Goal: Complete application form

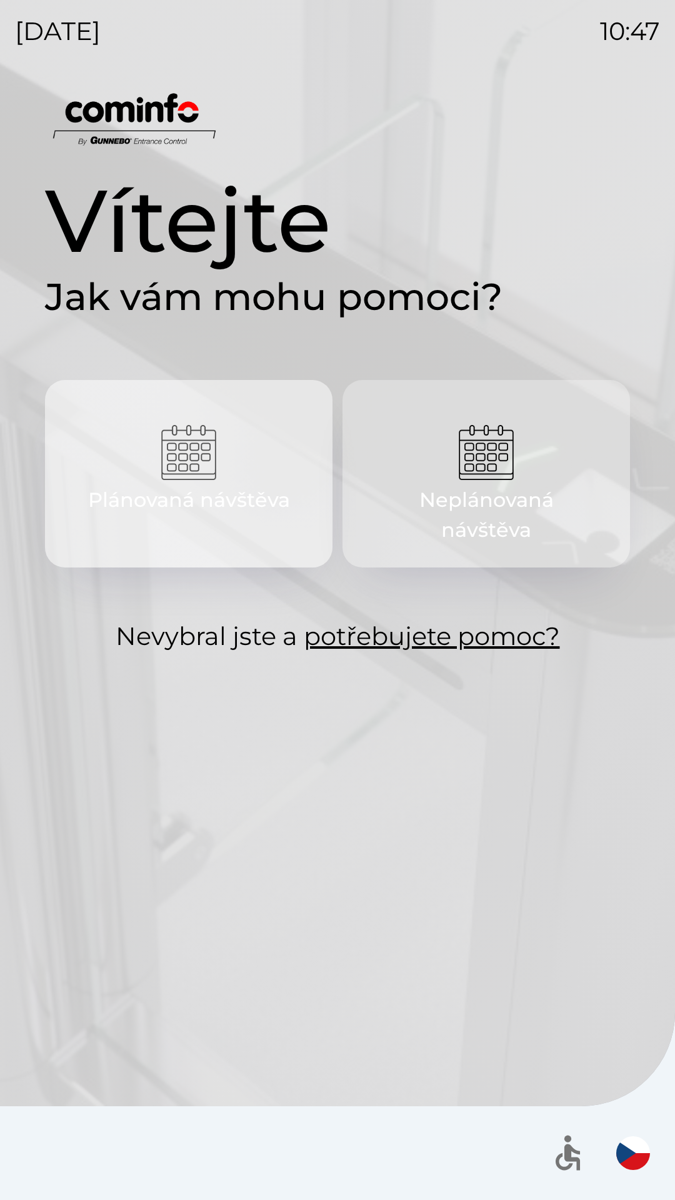
click at [190, 468] on img "button" at bounding box center [188, 452] width 55 height 55
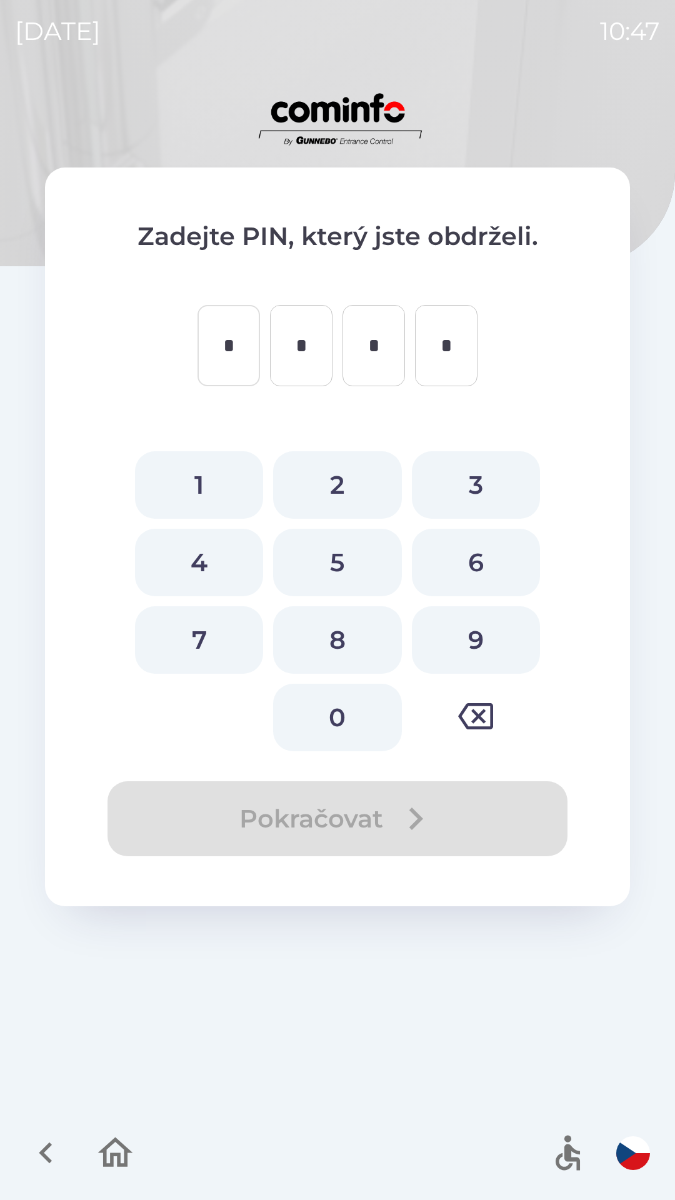
click at [204, 493] on button "1" at bounding box center [199, 485] width 128 height 68
type input "*"
click at [200, 482] on button "1" at bounding box center [199, 485] width 128 height 68
type input "*"
click at [198, 483] on button "1" at bounding box center [199, 485] width 128 height 68
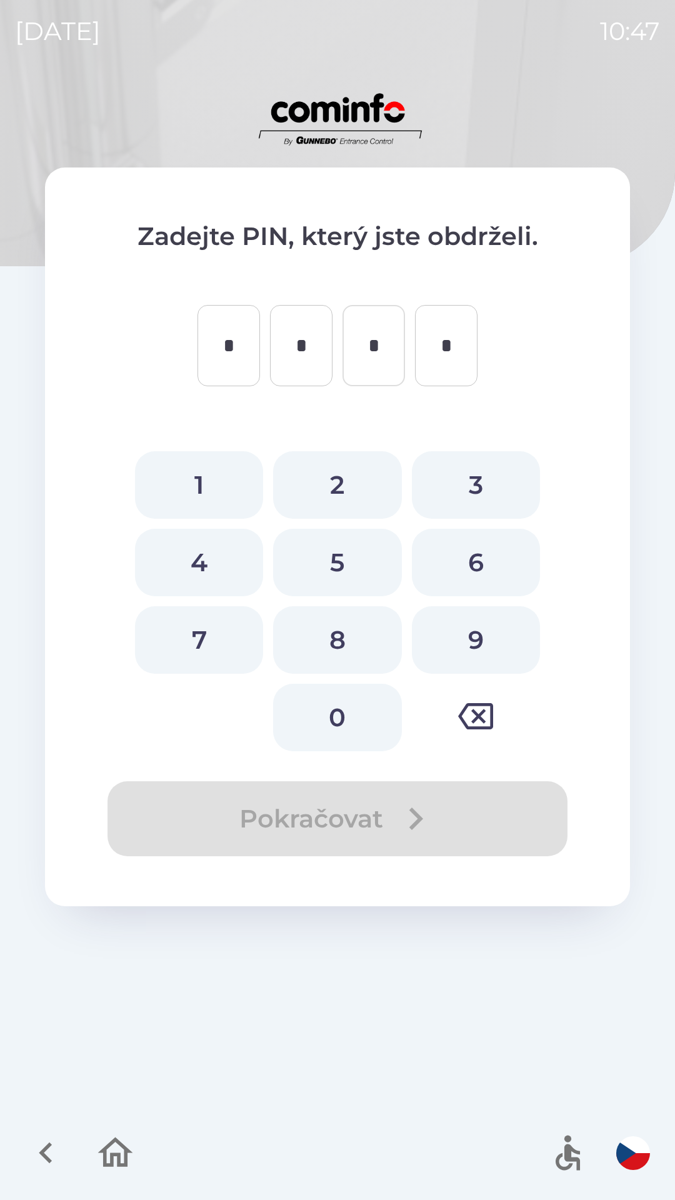
type input "*"
click at [202, 483] on button "1" at bounding box center [199, 485] width 128 height 68
type input "*"
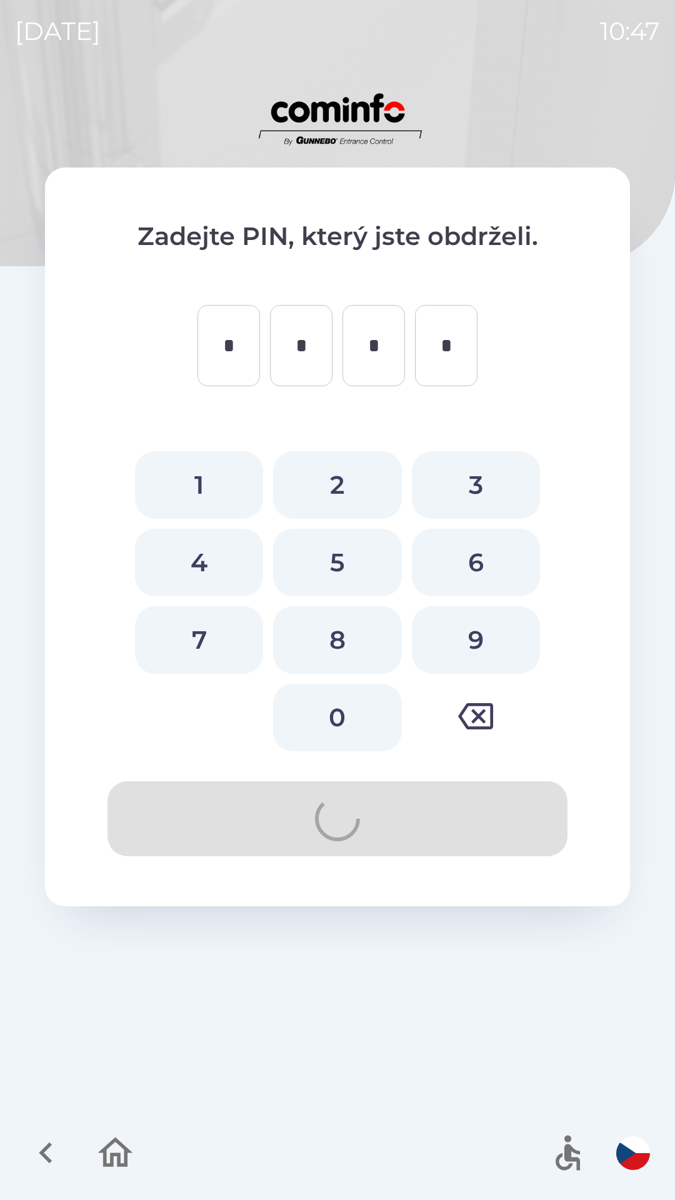
type input "*"
click at [189, 483] on button "1" at bounding box center [199, 485] width 128 height 68
type input "*"
click at [329, 486] on button "2" at bounding box center [337, 485] width 128 height 68
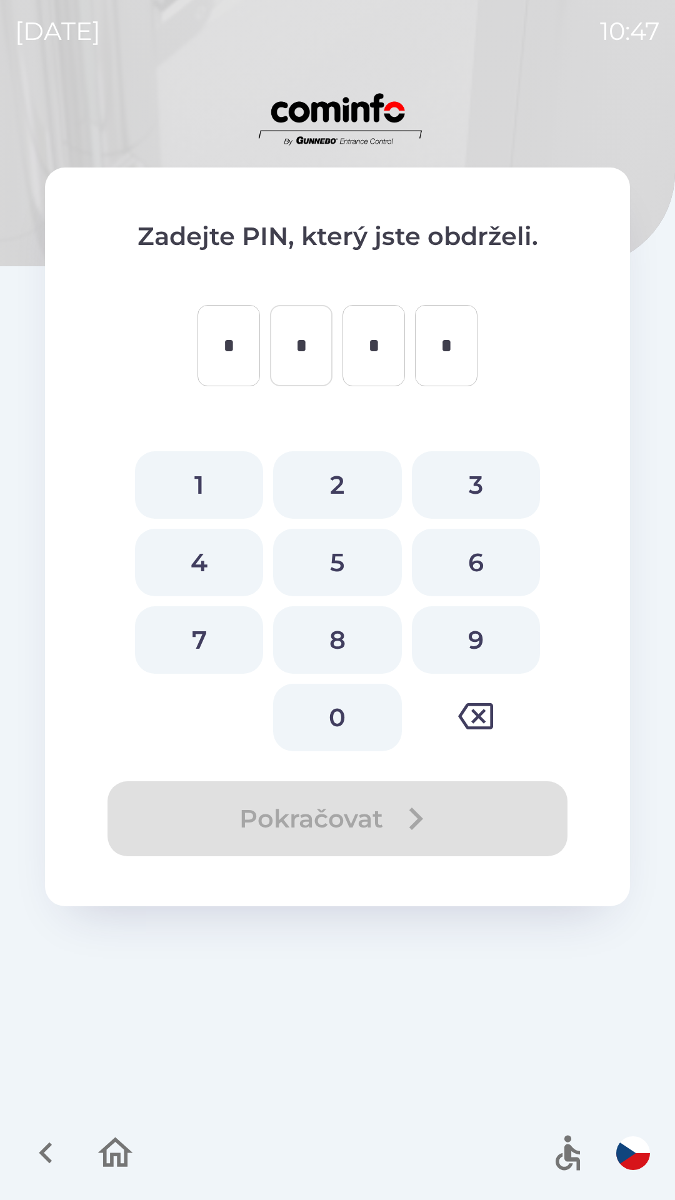
type input "*"
click at [471, 487] on button "3" at bounding box center [476, 485] width 128 height 68
type input "*"
click at [198, 561] on button "4" at bounding box center [199, 563] width 128 height 68
type input "*"
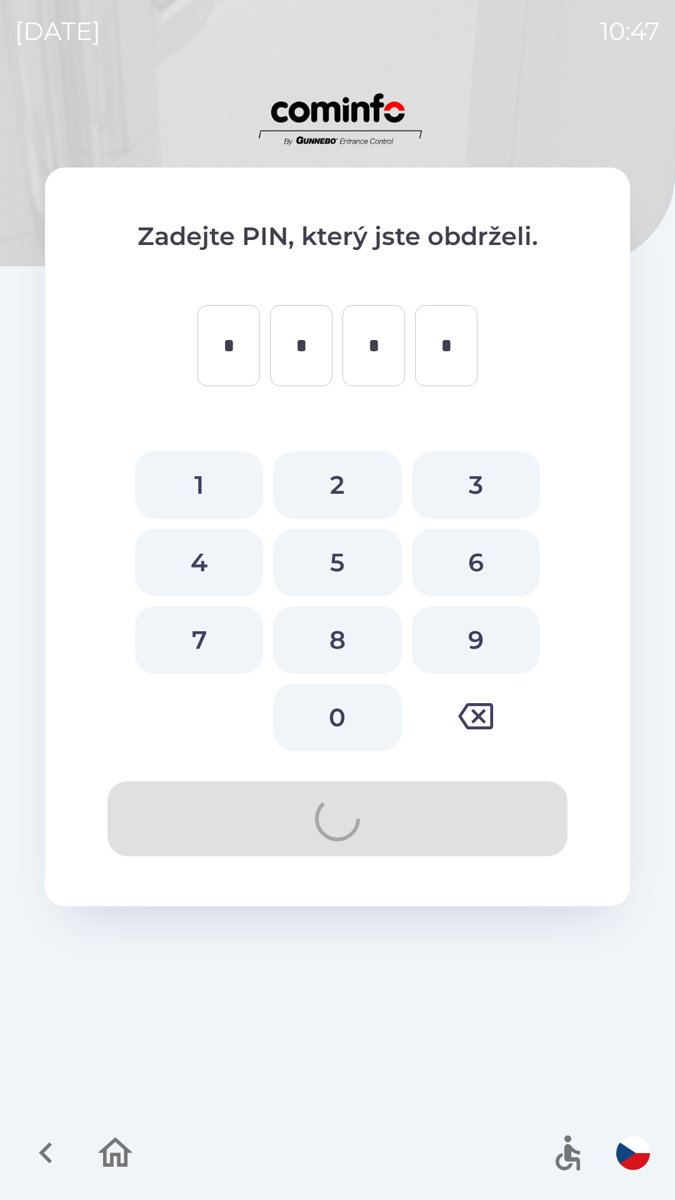
type input "*"
click at [199, 570] on button "4" at bounding box center [199, 563] width 128 height 68
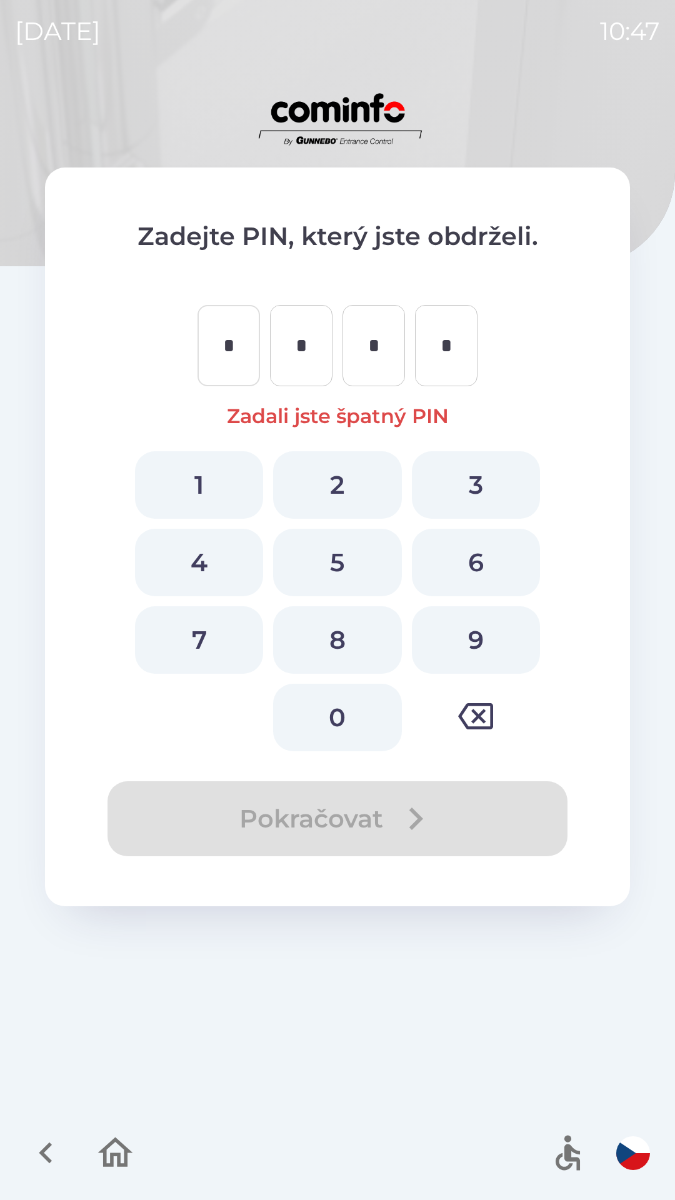
type input "*"
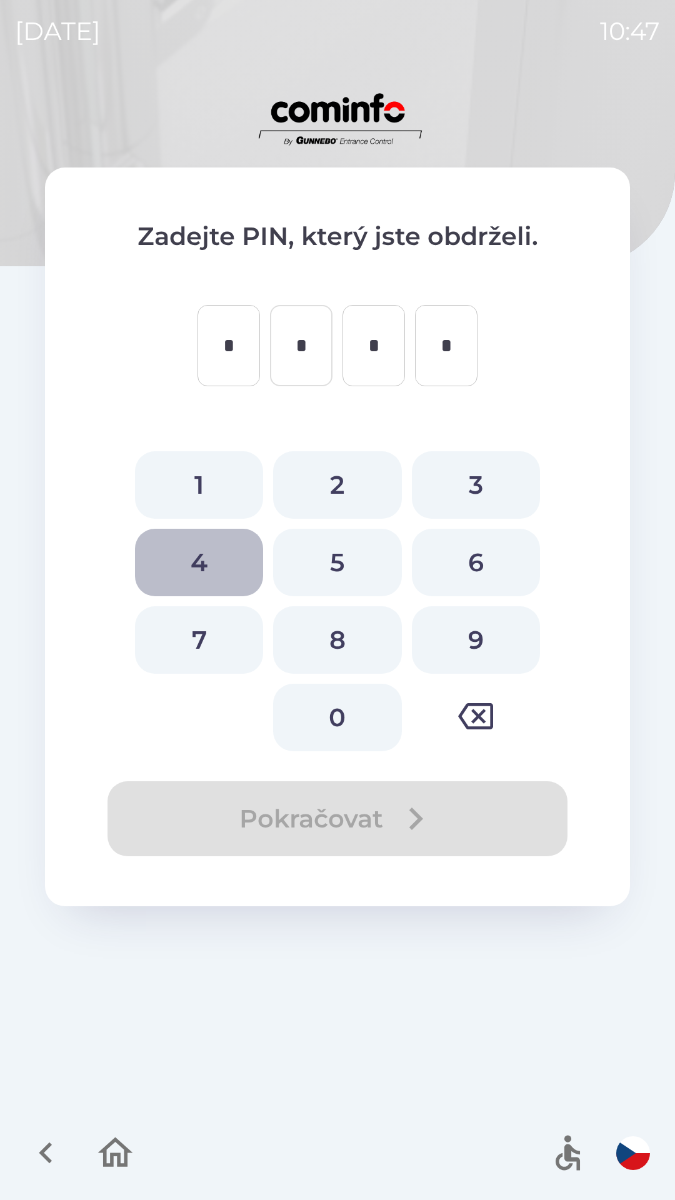
click at [199, 573] on button "4" at bounding box center [199, 563] width 128 height 68
type input "*"
click at [202, 570] on button "4" at bounding box center [199, 563] width 128 height 68
type input "*"
click at [204, 571] on button "4" at bounding box center [199, 563] width 128 height 68
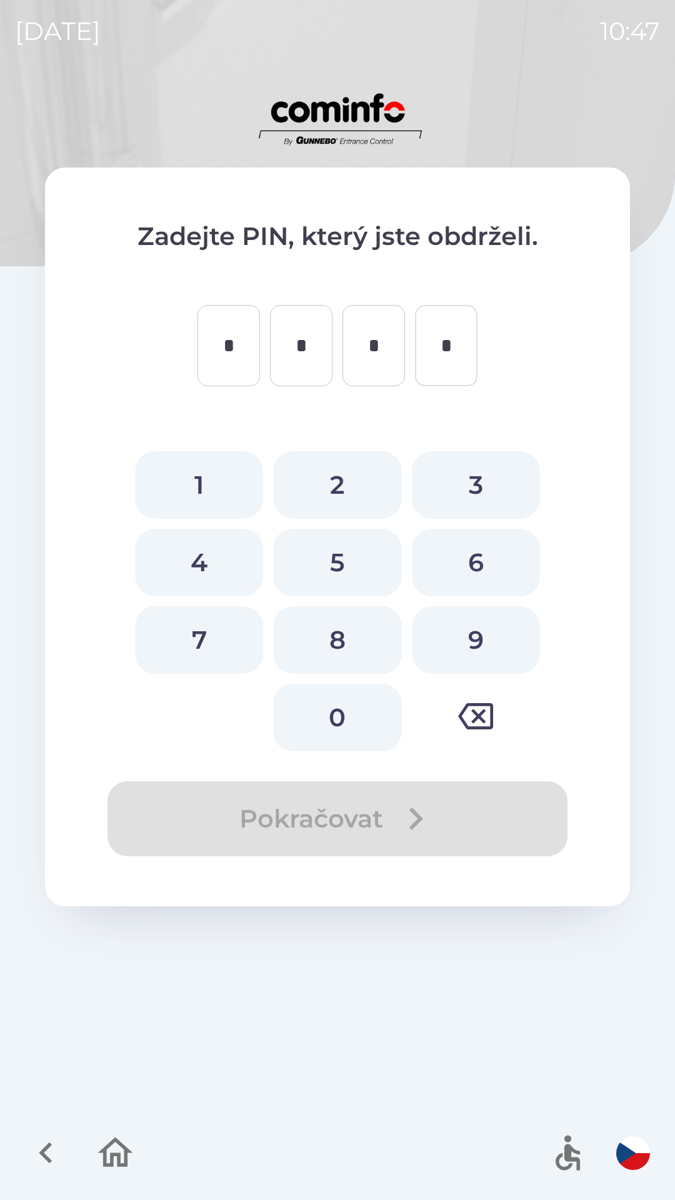
type input "*"
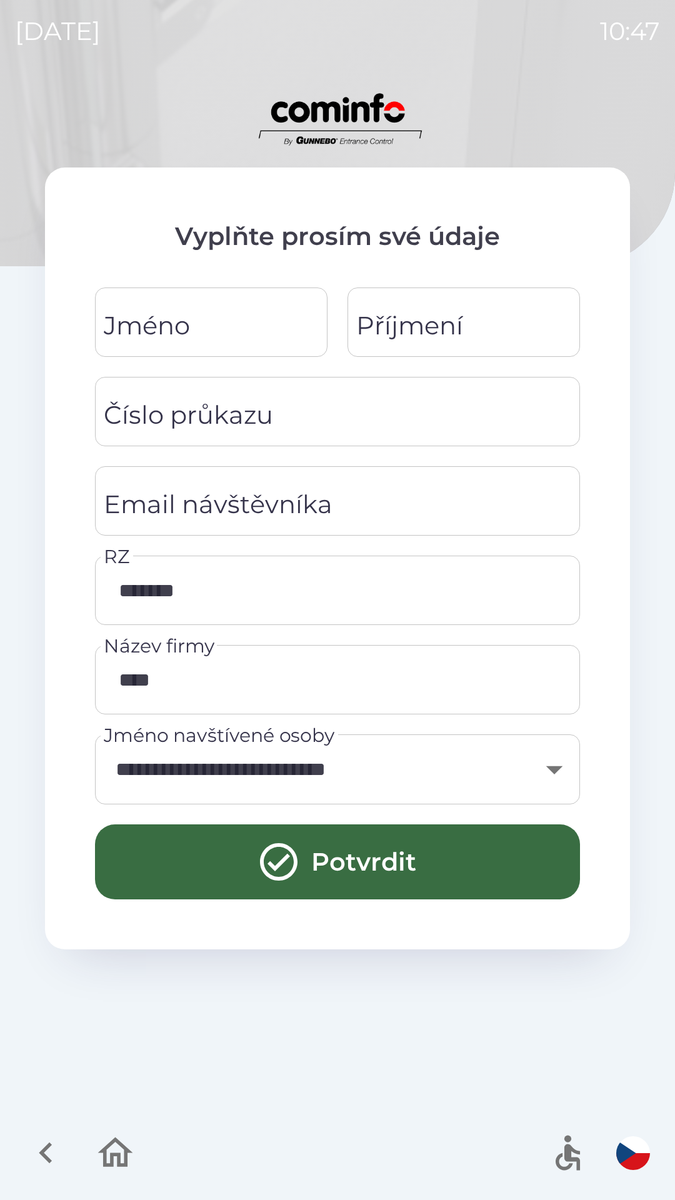
click at [266, 322] on input "Jméno" at bounding box center [211, 322] width 203 height 39
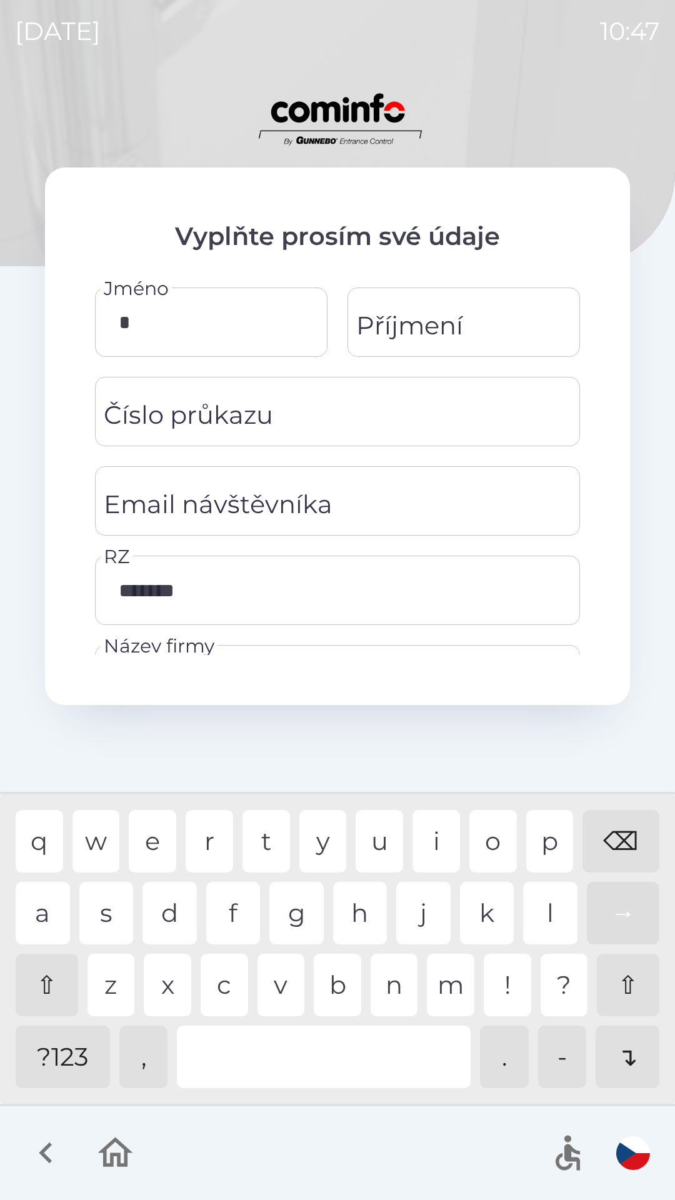
click at [48, 971] on div "⇧" at bounding box center [47, 985] width 63 height 63
click at [418, 829] on div "i" at bounding box center [437, 841] width 48 height 63
type input "******"
click at [389, 1003] on div "n" at bounding box center [395, 985] width 48 height 63
click at [431, 317] on div "Příjmení Příjmení" at bounding box center [464, 322] width 233 height 69
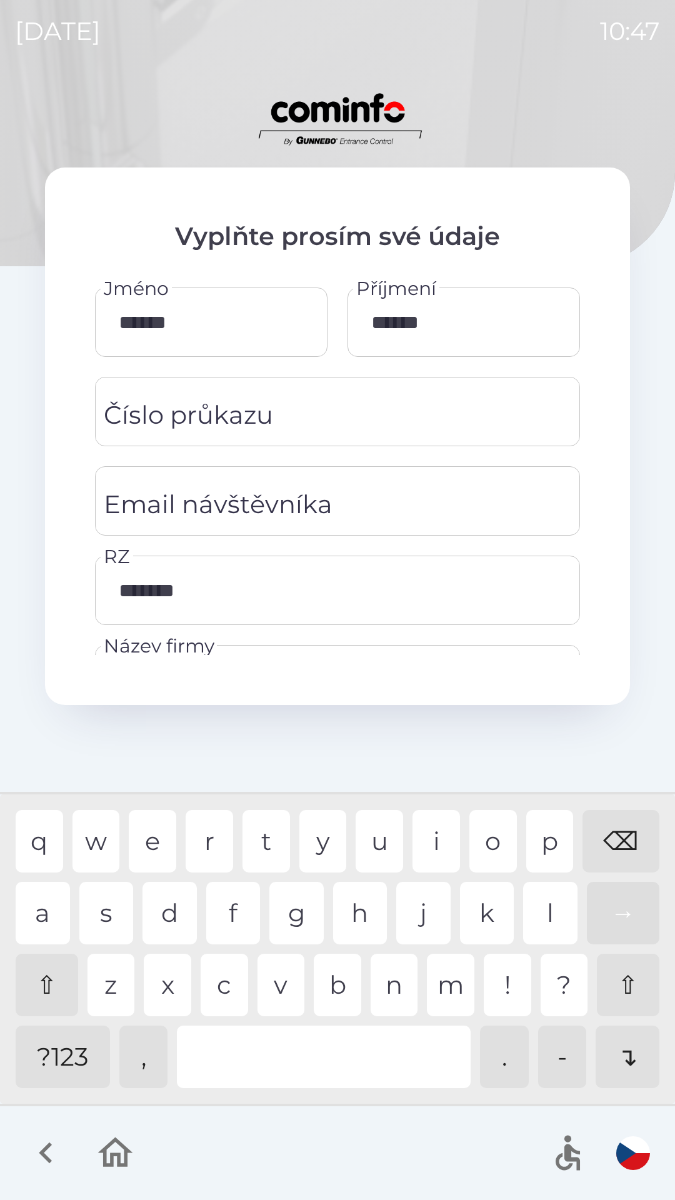
click at [163, 838] on div "e" at bounding box center [153, 841] width 48 height 63
type input "*******"
click at [228, 840] on div "r" at bounding box center [210, 841] width 48 height 63
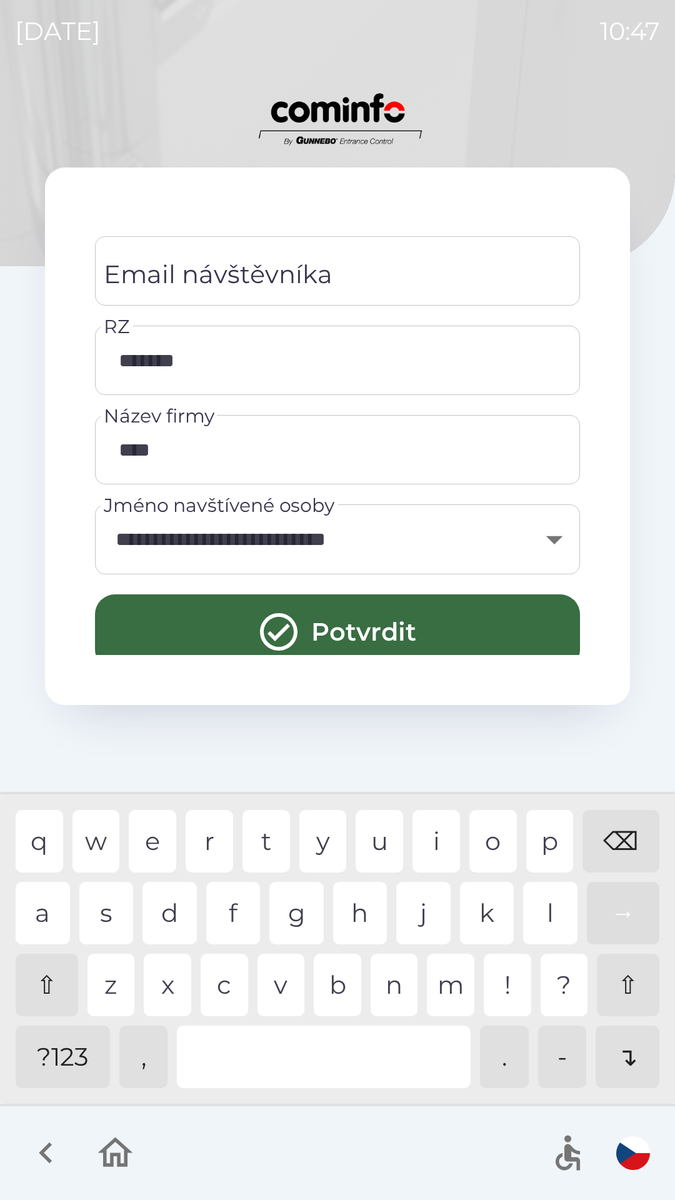
scroll to position [244, 0]
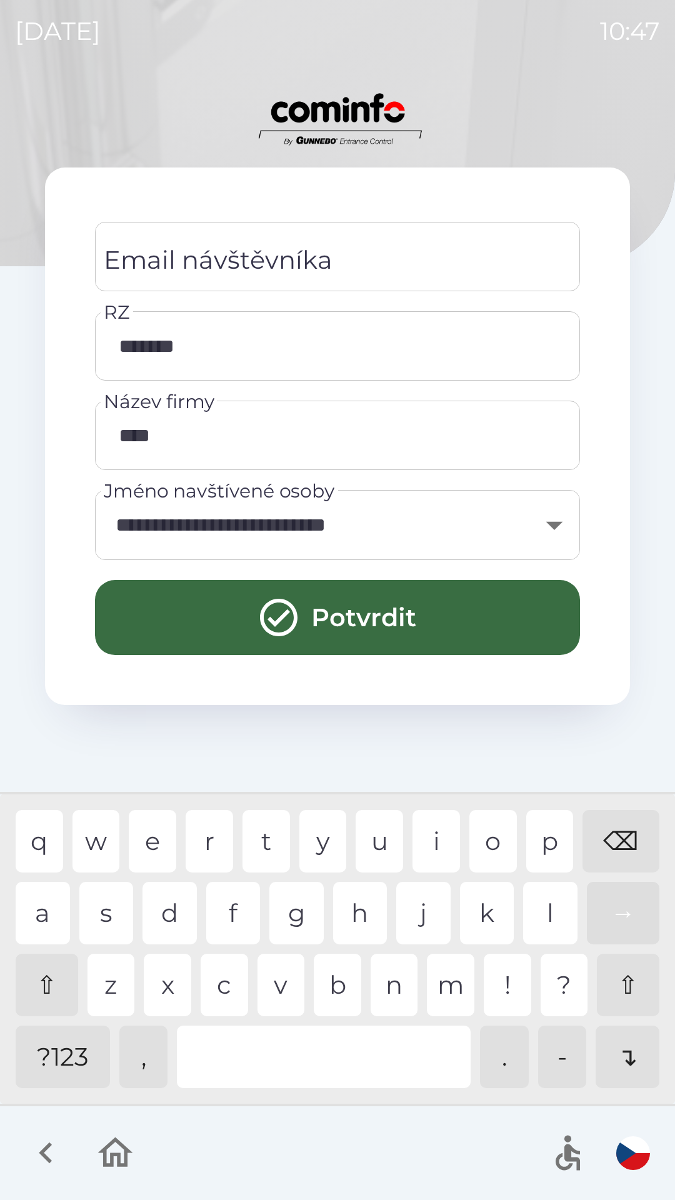
click at [418, 615] on button "Potvrdit" at bounding box center [337, 617] width 485 height 75
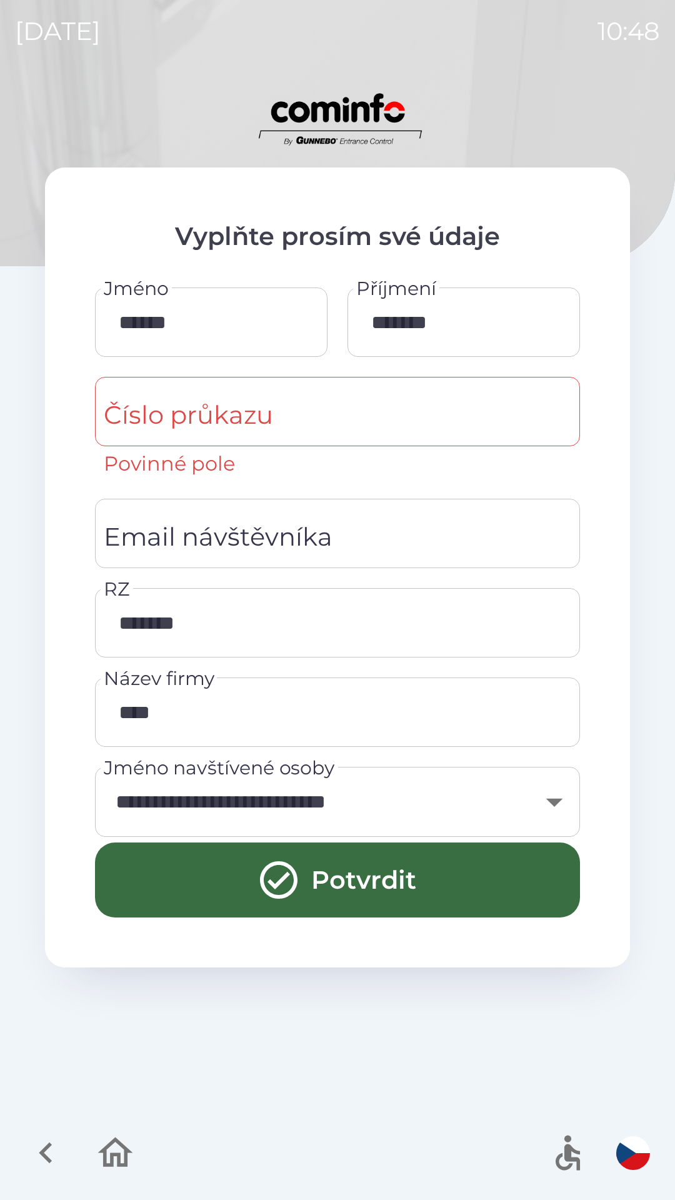
scroll to position [0, 0]
click at [140, 403] on div "Číslo průkazu Číslo průkazu Povinné pole" at bounding box center [337, 428] width 485 height 102
click at [99, 1157] on icon "button" at bounding box center [115, 1153] width 42 height 42
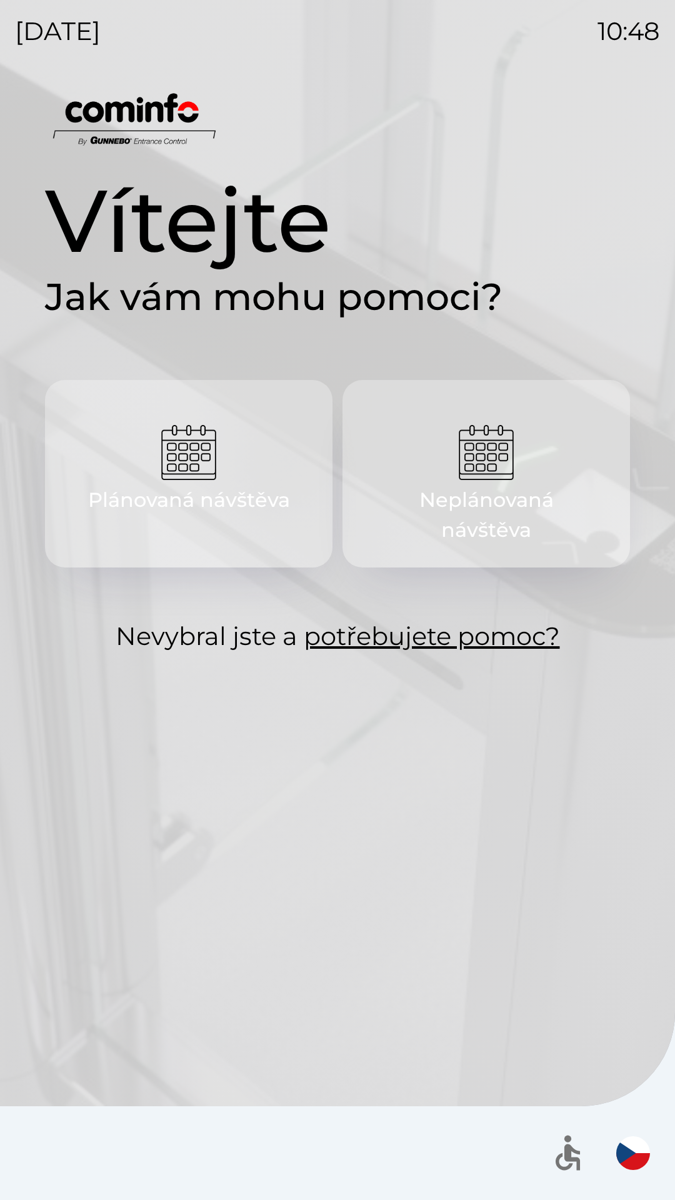
click at [366, 623] on link "potřebujete pomoc?" at bounding box center [432, 636] width 256 height 31
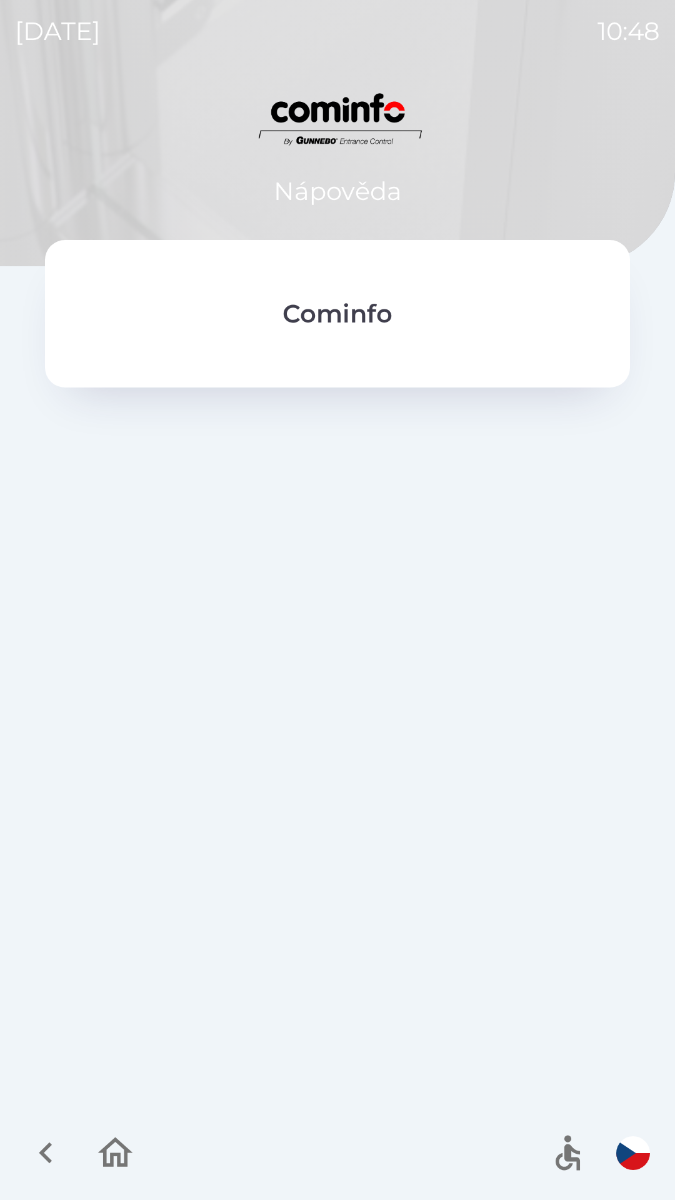
click at [216, 352] on div "Cominfo" at bounding box center [337, 314] width 585 height 148
click at [292, 308] on p "Cominfo" at bounding box center [338, 314] width 110 height 38
click at [33, 1145] on icon "button" at bounding box center [46, 1153] width 42 height 42
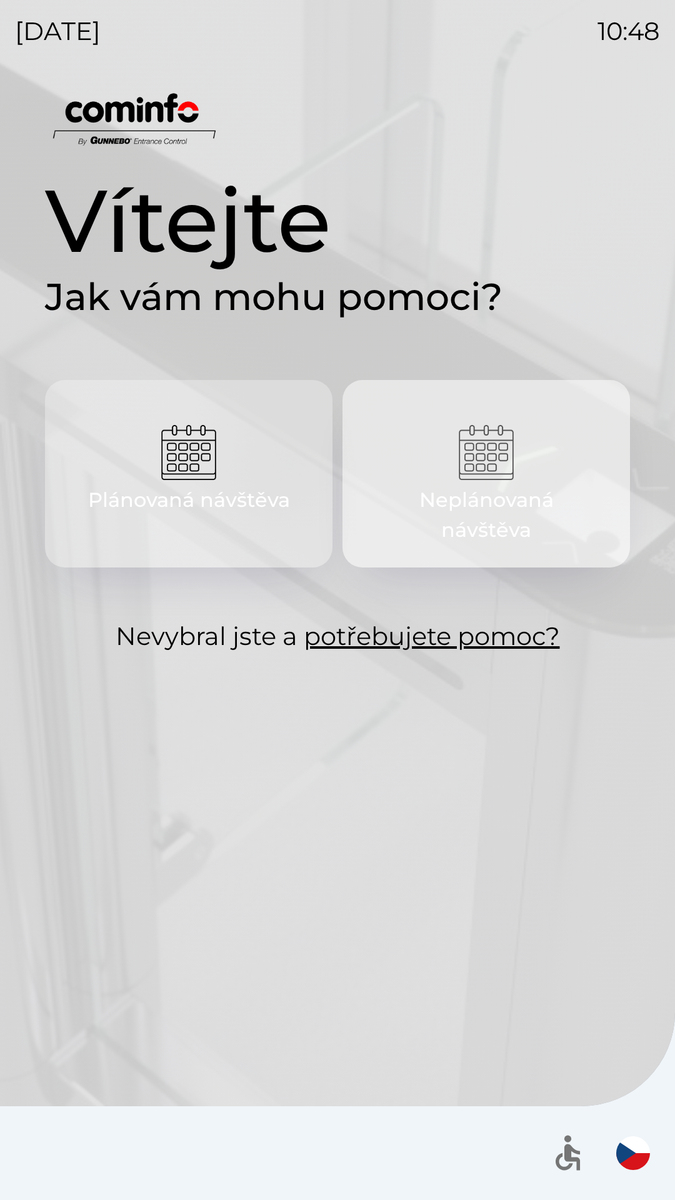
click at [496, 467] on img "button" at bounding box center [486, 452] width 55 height 55
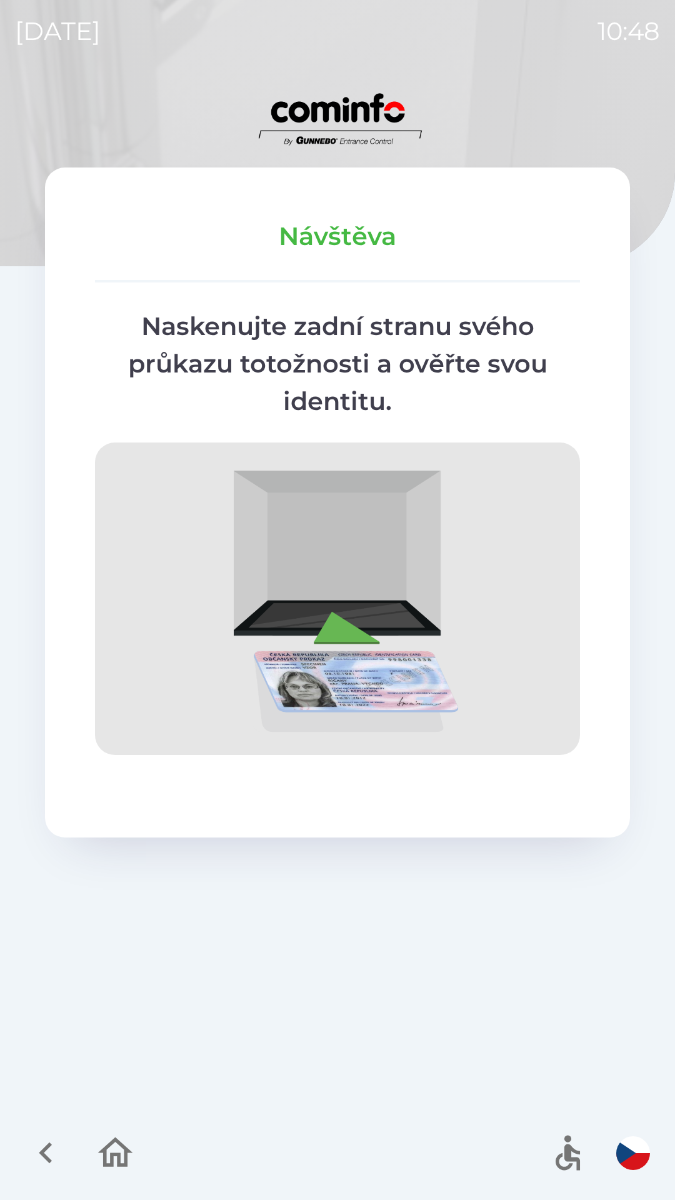
click at [114, 1148] on icon "button" at bounding box center [115, 1153] width 42 height 42
